Goal: Task Accomplishment & Management: Complete application form

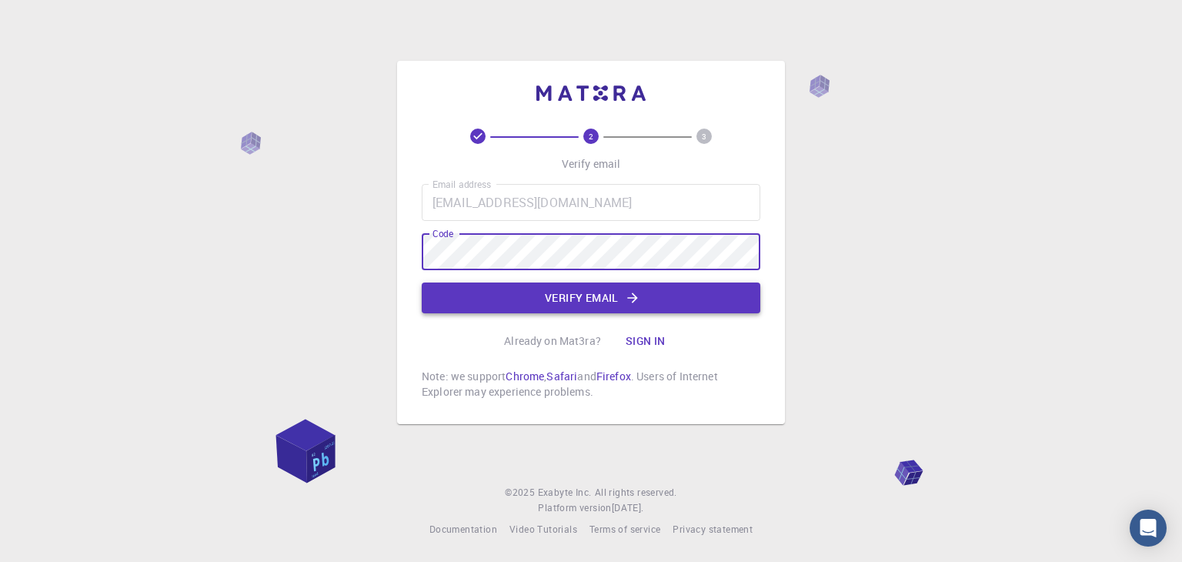
click at [667, 296] on button "Verify email" at bounding box center [591, 298] width 339 height 31
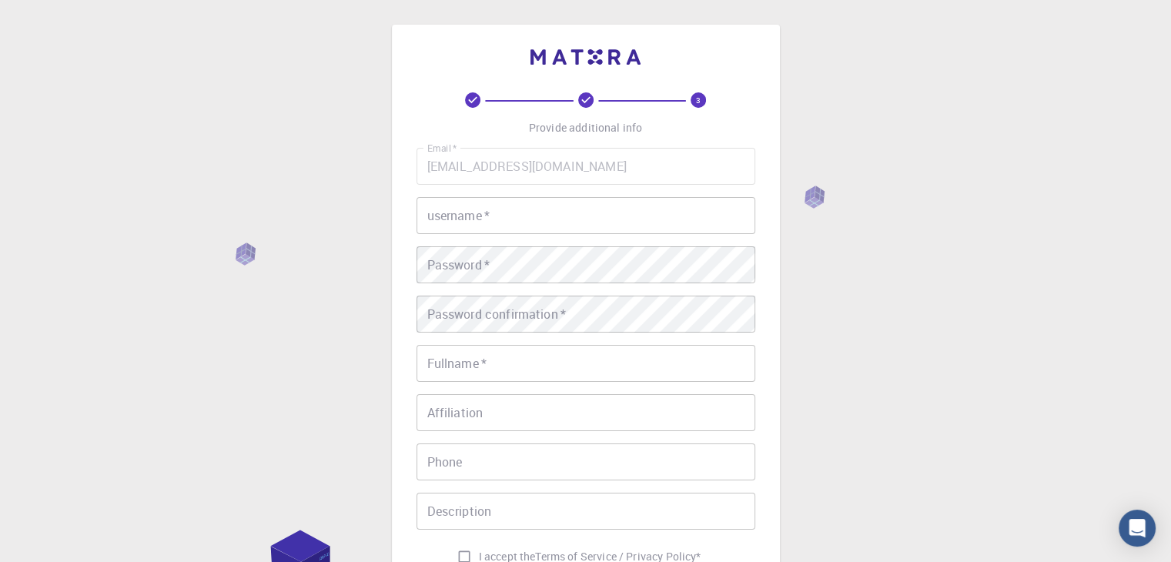
click at [505, 212] on input "username   *" at bounding box center [585, 215] width 339 height 37
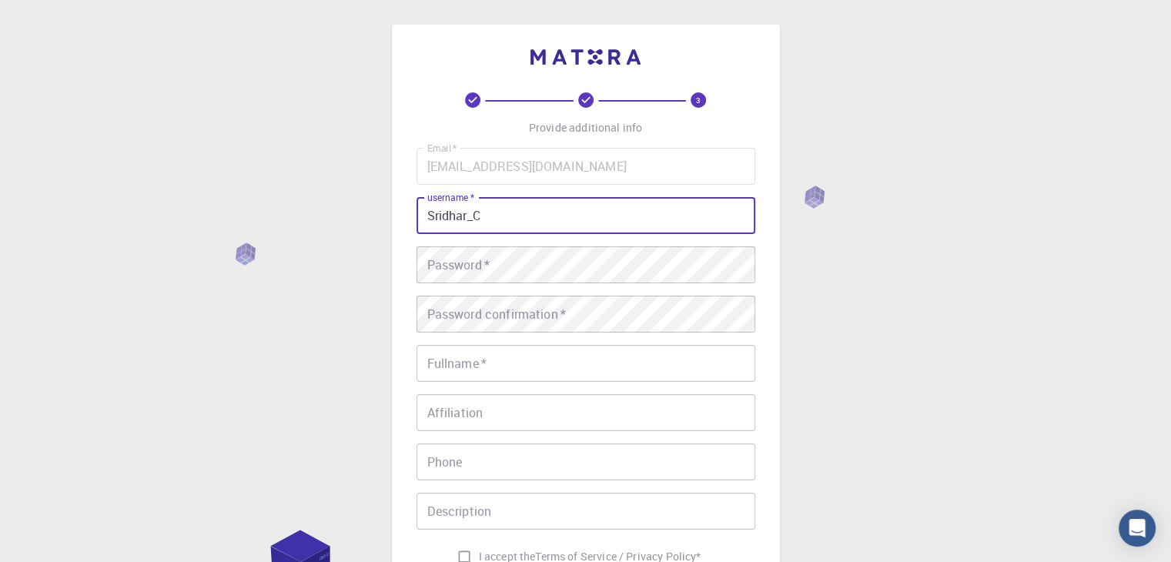
type input "Sridhar_C"
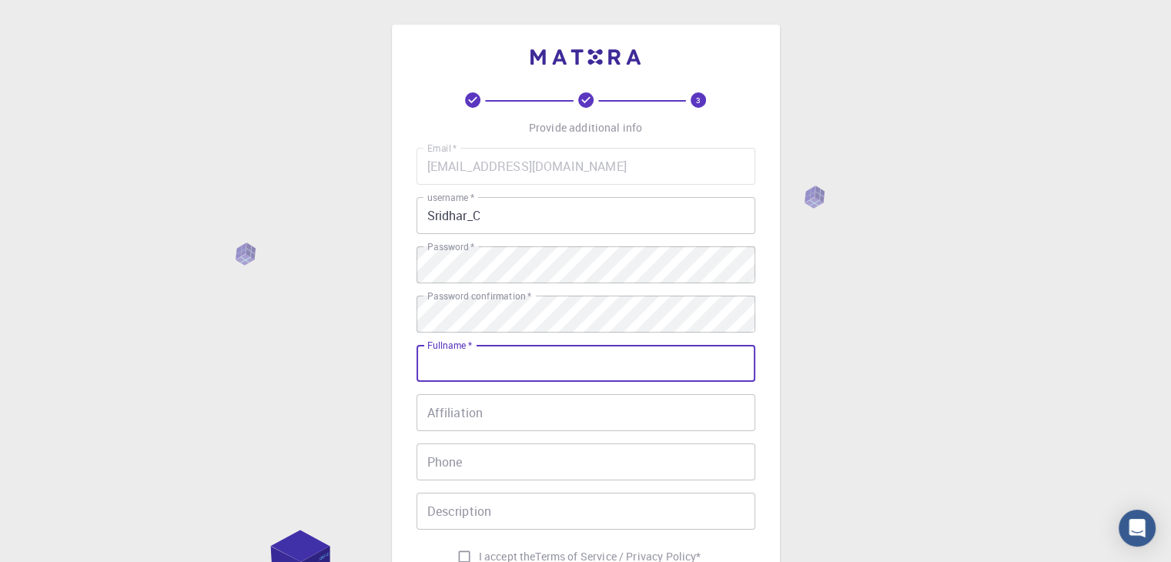
click at [621, 356] on input "Fullname   *" at bounding box center [585, 363] width 339 height 37
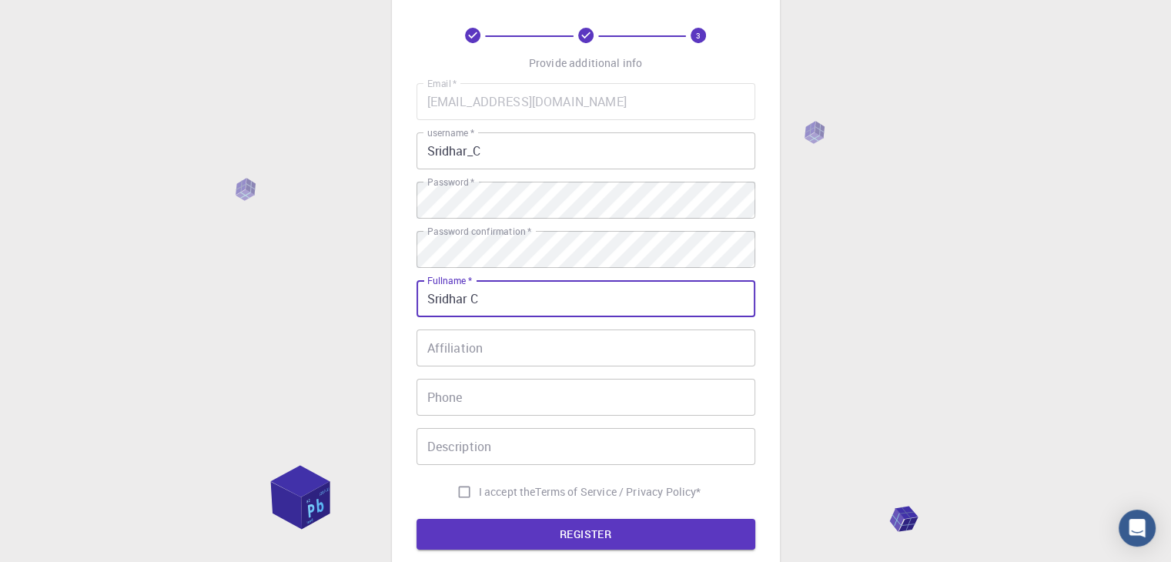
scroll to position [66, 0]
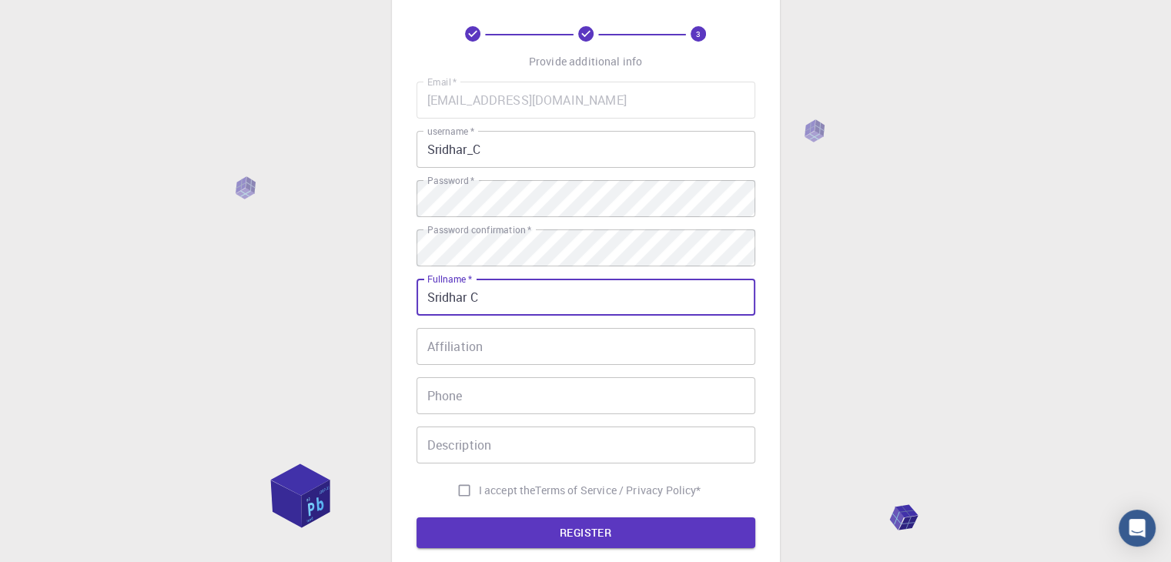
type input "Sridhar C"
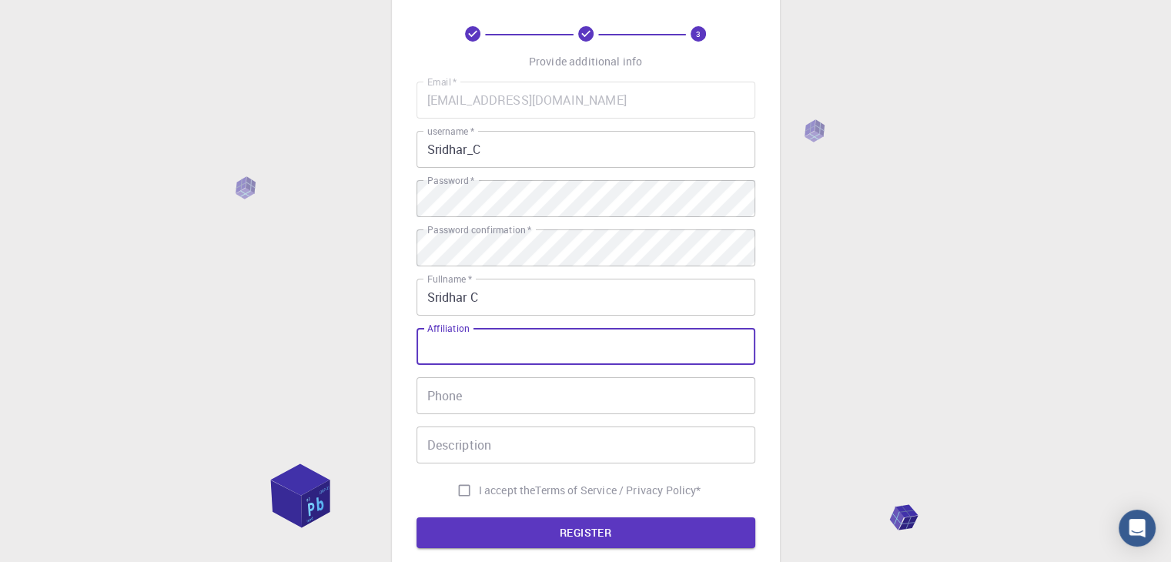
click at [580, 363] on input "Affiliation" at bounding box center [585, 346] width 339 height 37
click at [583, 418] on div "Email   * [EMAIL_ADDRESS][DOMAIN_NAME] Email   * username   * Sridhar_C usernam…" at bounding box center [585, 293] width 339 height 423
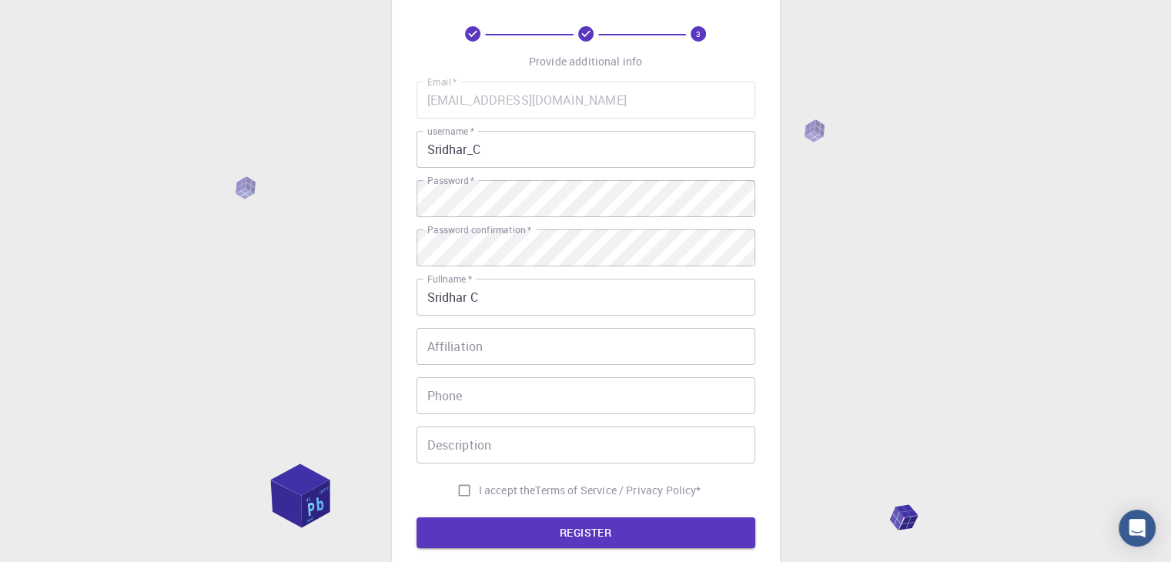
click at [575, 402] on input "Phone" at bounding box center [585, 395] width 339 height 37
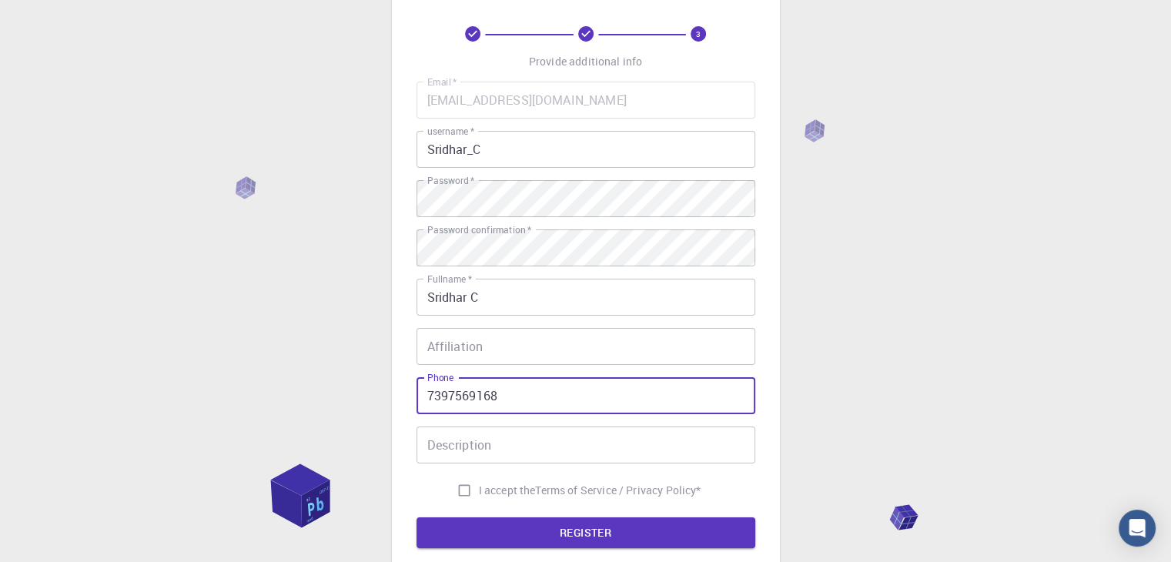
type input "7397569168"
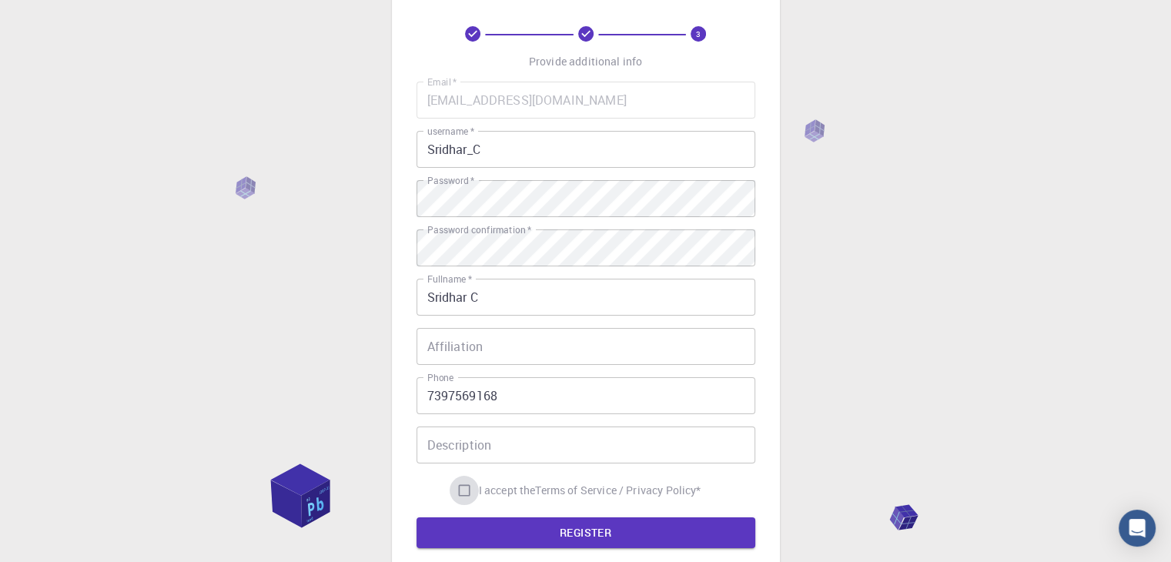
click at [453, 494] on input "I accept the Terms of Service / Privacy Policy *" at bounding box center [464, 490] width 29 height 29
checkbox input "true"
click at [484, 508] on form "Email   * [EMAIL_ADDRESS][DOMAIN_NAME] Email   * username   * Sridhar_C usernam…" at bounding box center [585, 315] width 339 height 466
click at [493, 520] on button "REGISTER" at bounding box center [585, 532] width 339 height 31
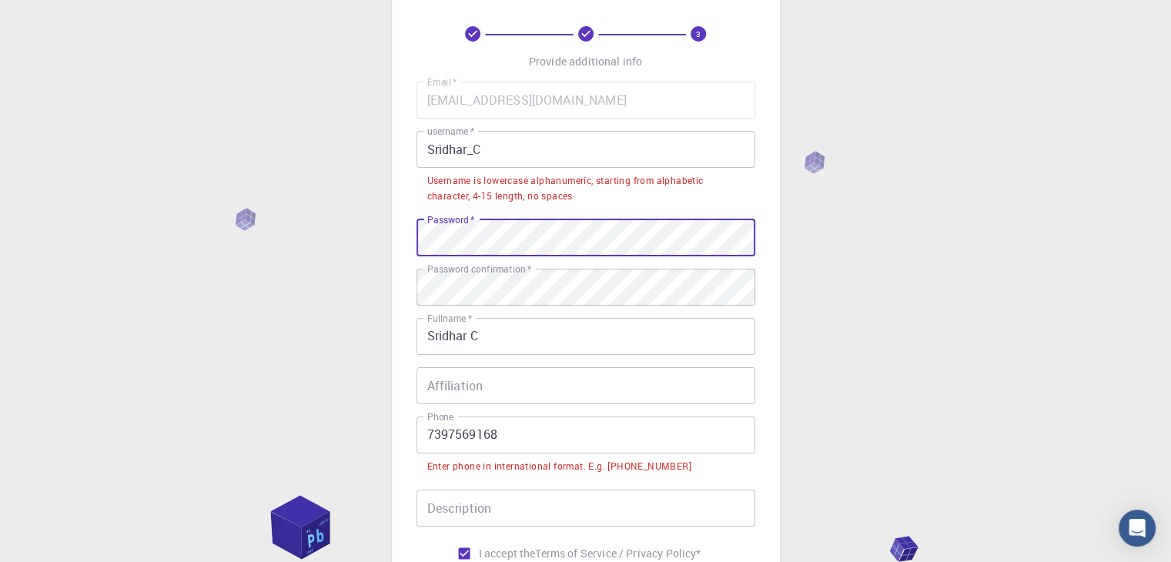
click at [473, 152] on input "Sridhar_C" at bounding box center [585, 149] width 339 height 37
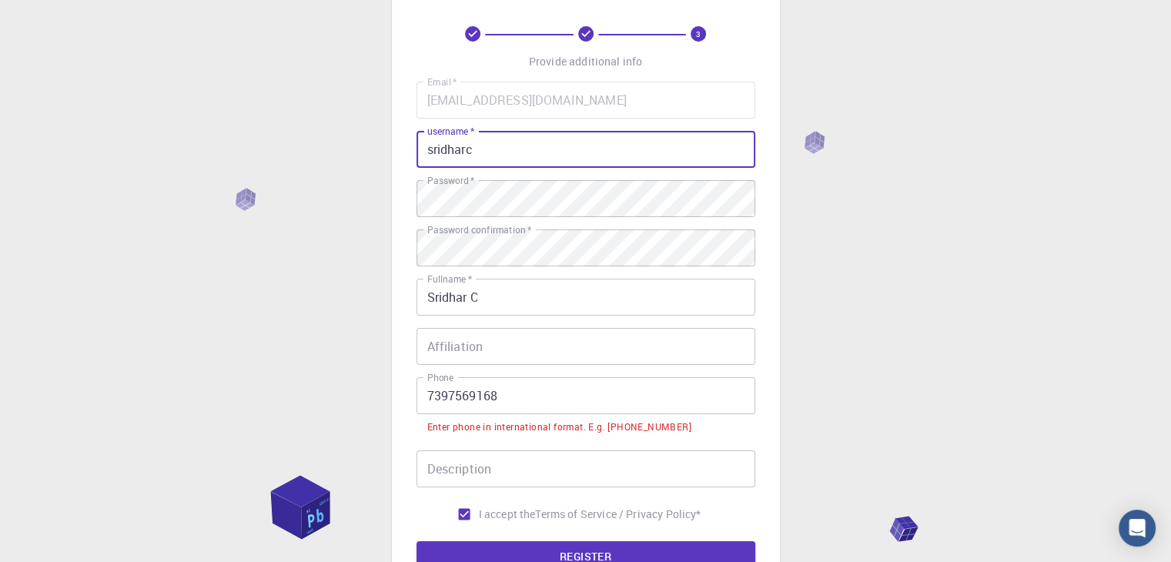
scroll to position [246, 0]
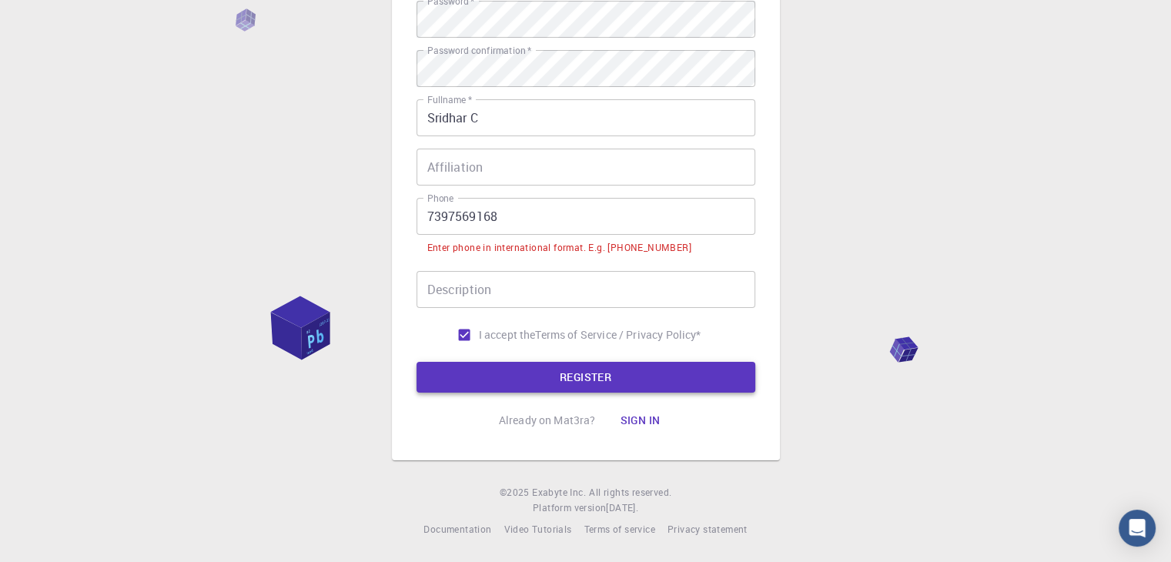
type input "sridharc"
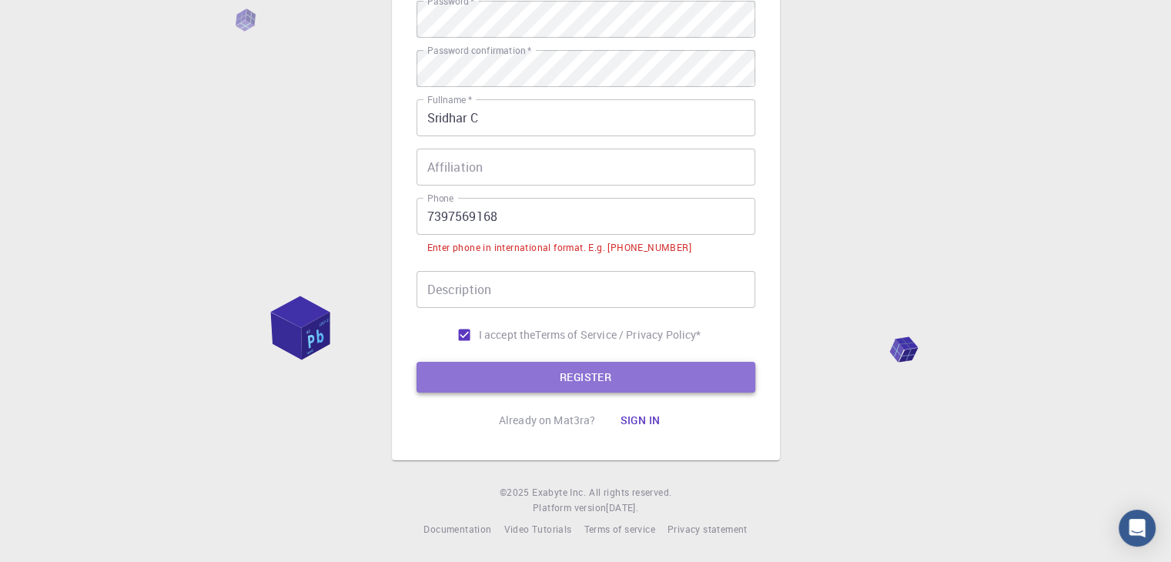
click at [523, 380] on button "REGISTER" at bounding box center [585, 377] width 339 height 31
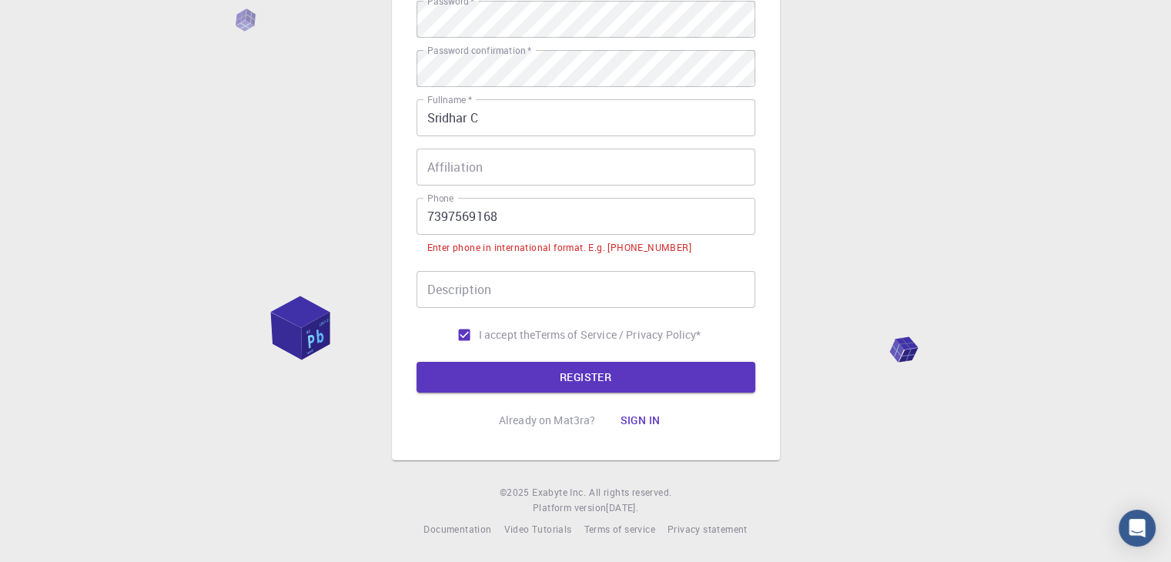
click at [429, 213] on input "7397569168" at bounding box center [585, 216] width 339 height 37
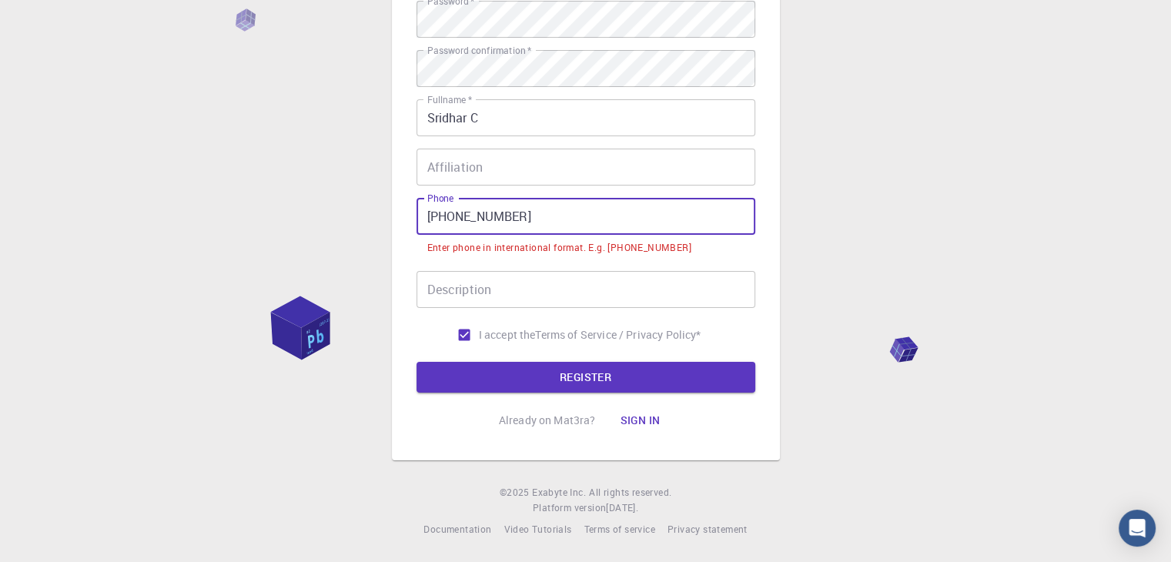
scroll to position [222, 0]
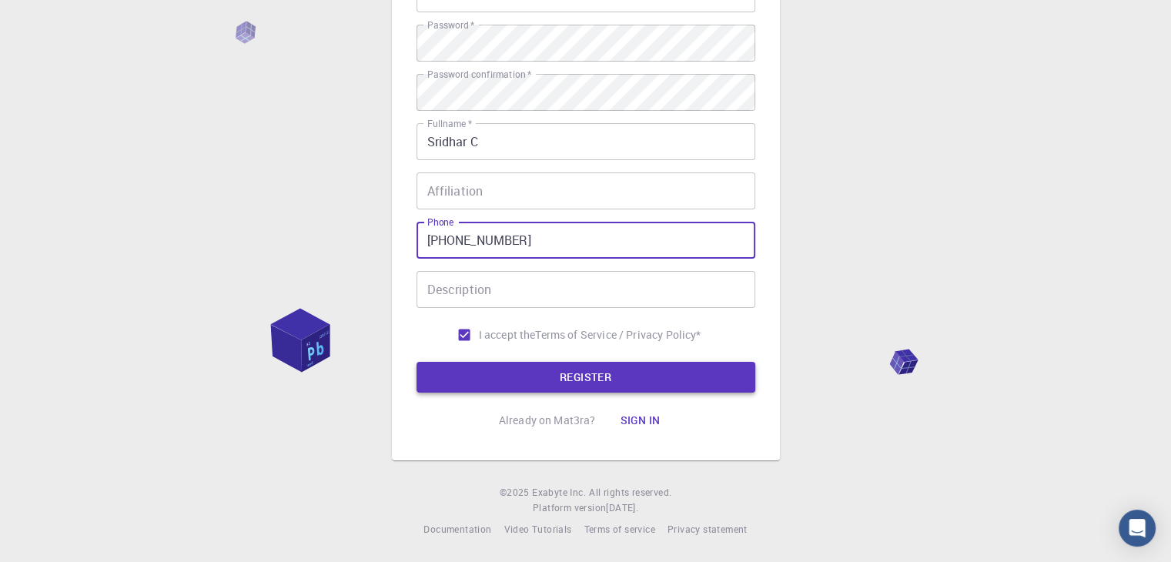
click at [471, 369] on button "REGISTER" at bounding box center [585, 377] width 339 height 31
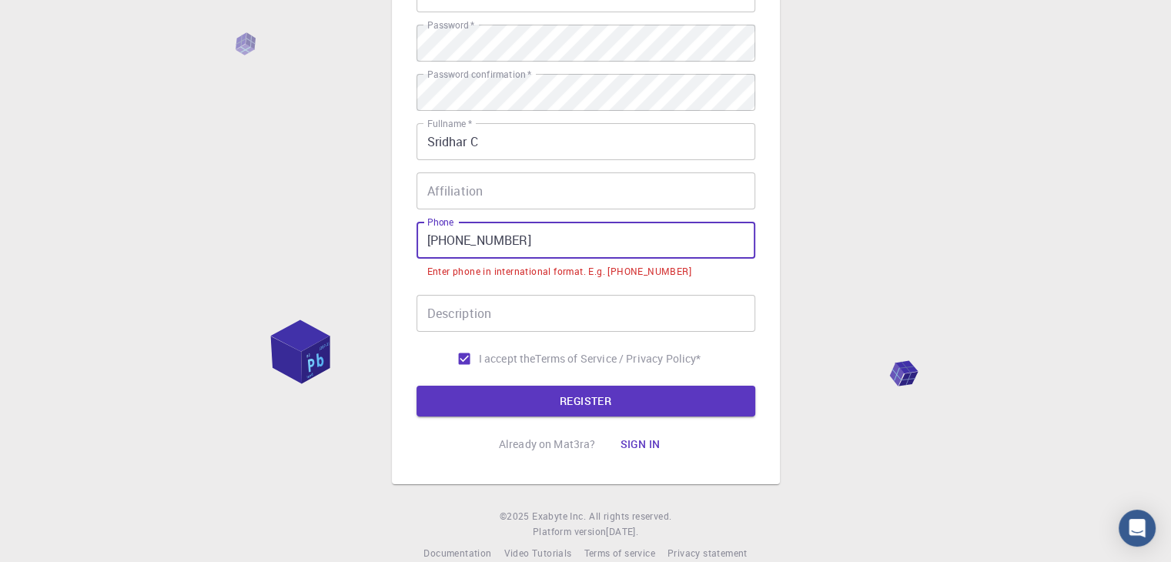
click at [453, 240] on input "[PHONE_NUMBER]" at bounding box center [585, 240] width 339 height 37
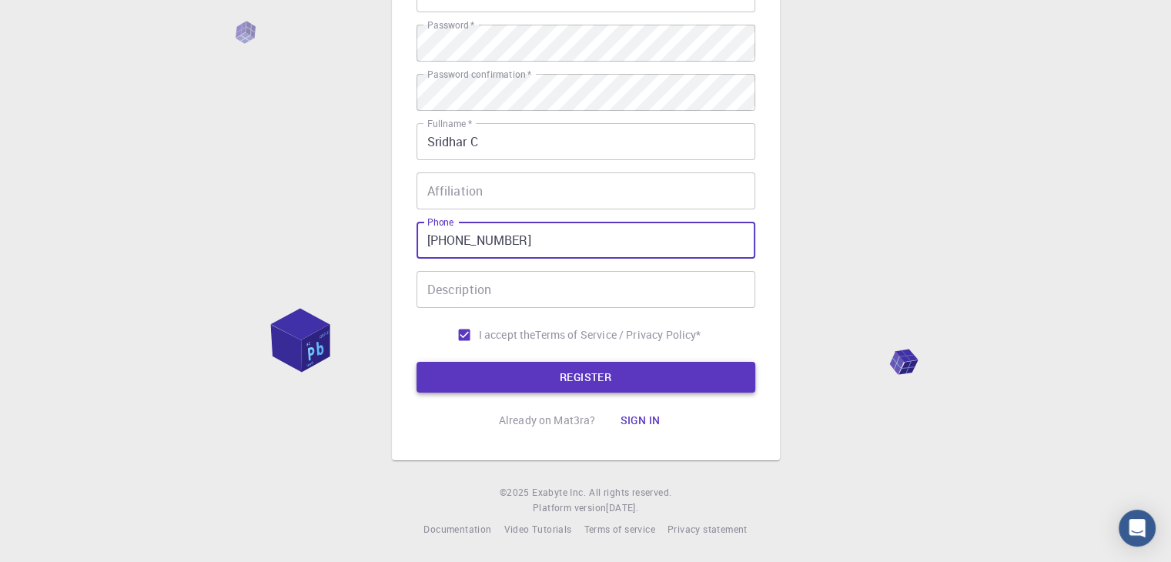
type input "[PHONE_NUMBER]"
click at [507, 383] on button "REGISTER" at bounding box center [585, 377] width 339 height 31
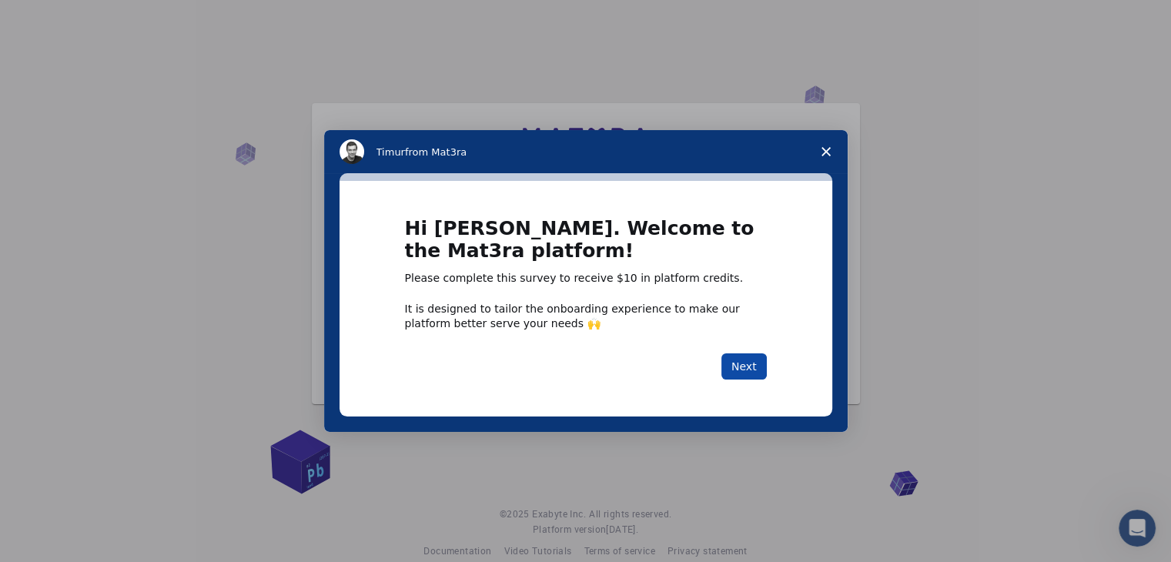
click at [745, 365] on button "Next" at bounding box center [743, 366] width 45 height 26
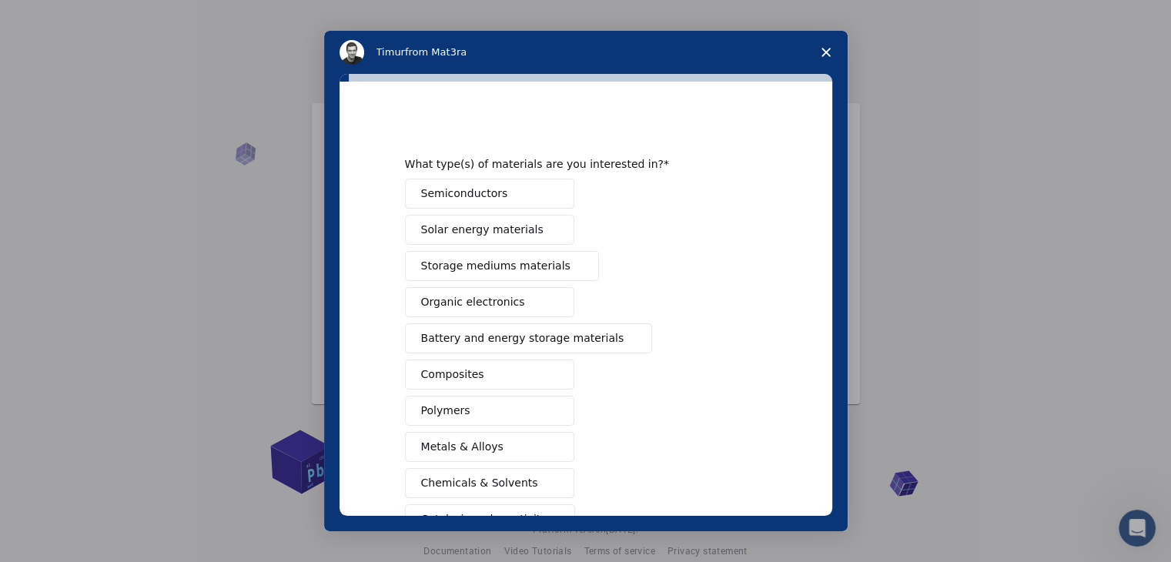
click at [737, 371] on div "Semiconductors Solar energy materials Storage mediums materials Organic electro…" at bounding box center [586, 393] width 362 height 428
click at [829, 50] on icon "Close survey" at bounding box center [825, 52] width 9 height 9
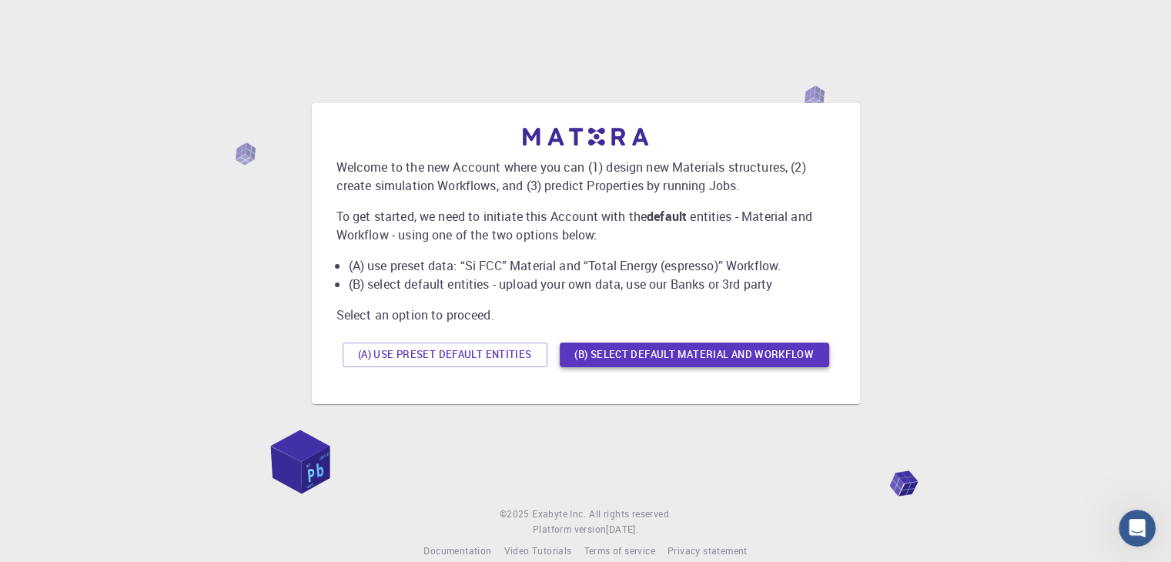
click at [630, 358] on button "(B) Select default material and workflow" at bounding box center [694, 355] width 269 height 25
